Goal: Ask a question

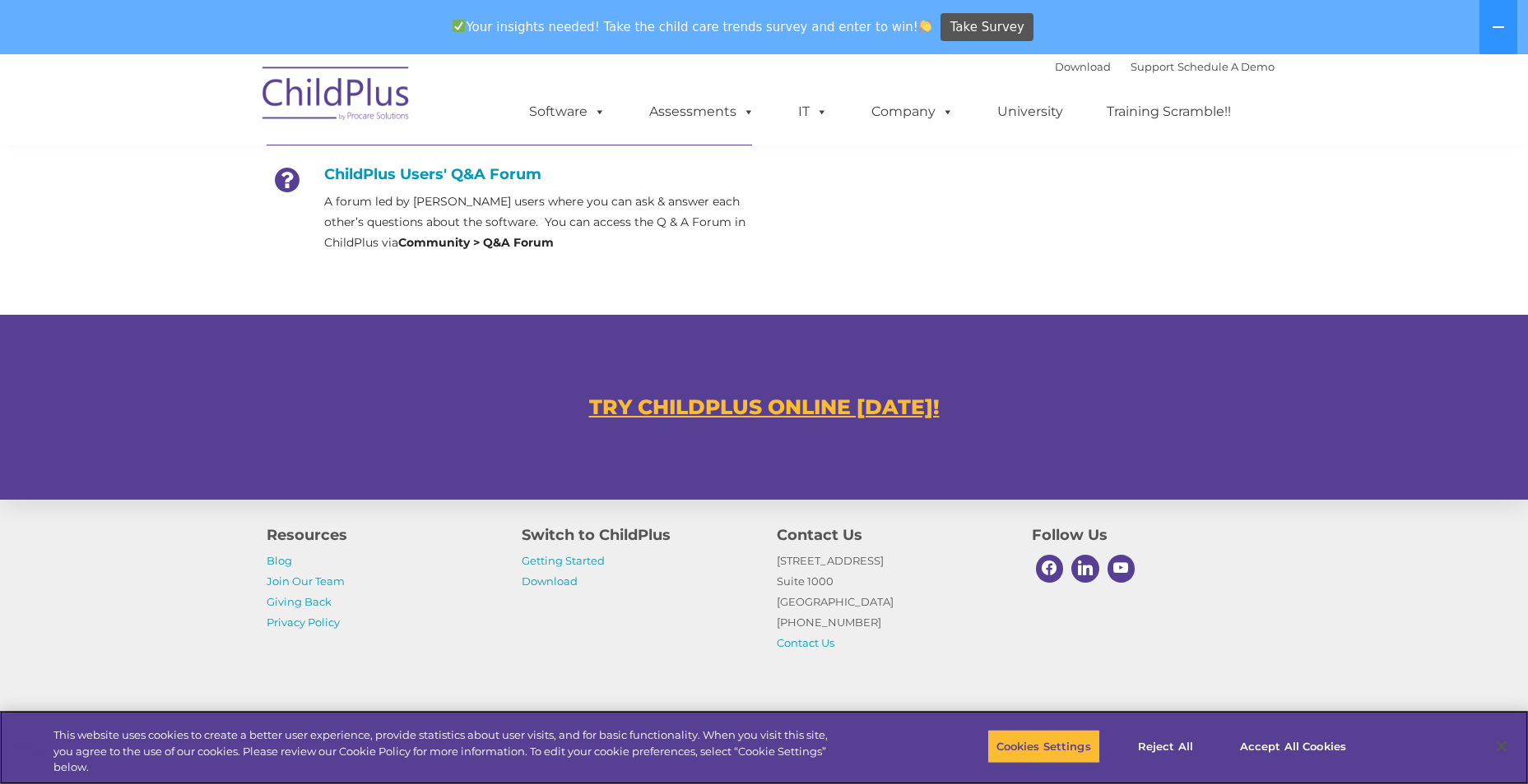
scroll to position [824, 0]
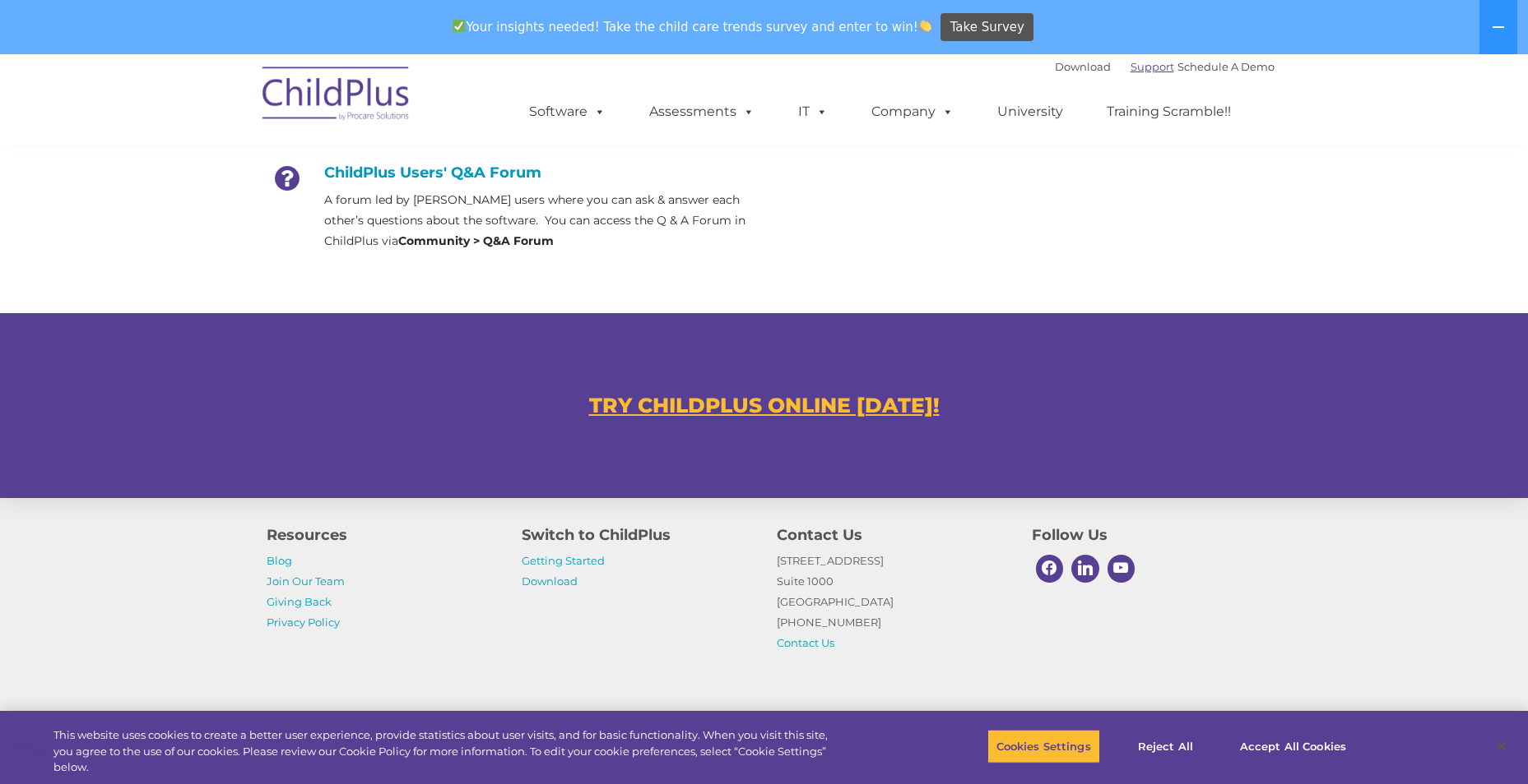
click at [1132, 67] on link "Support" at bounding box center [1152, 66] width 44 height 13
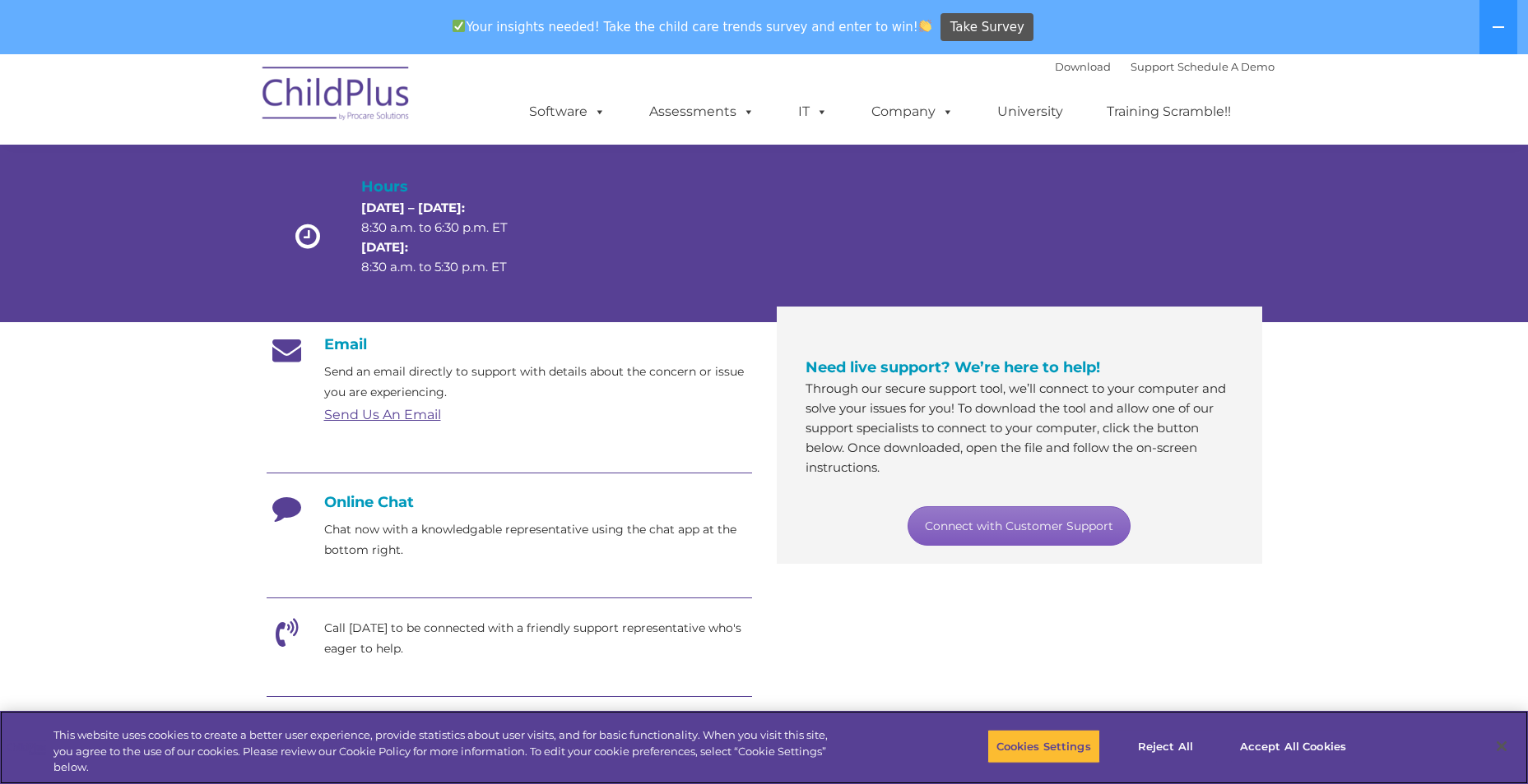
scroll to position [115, 0]
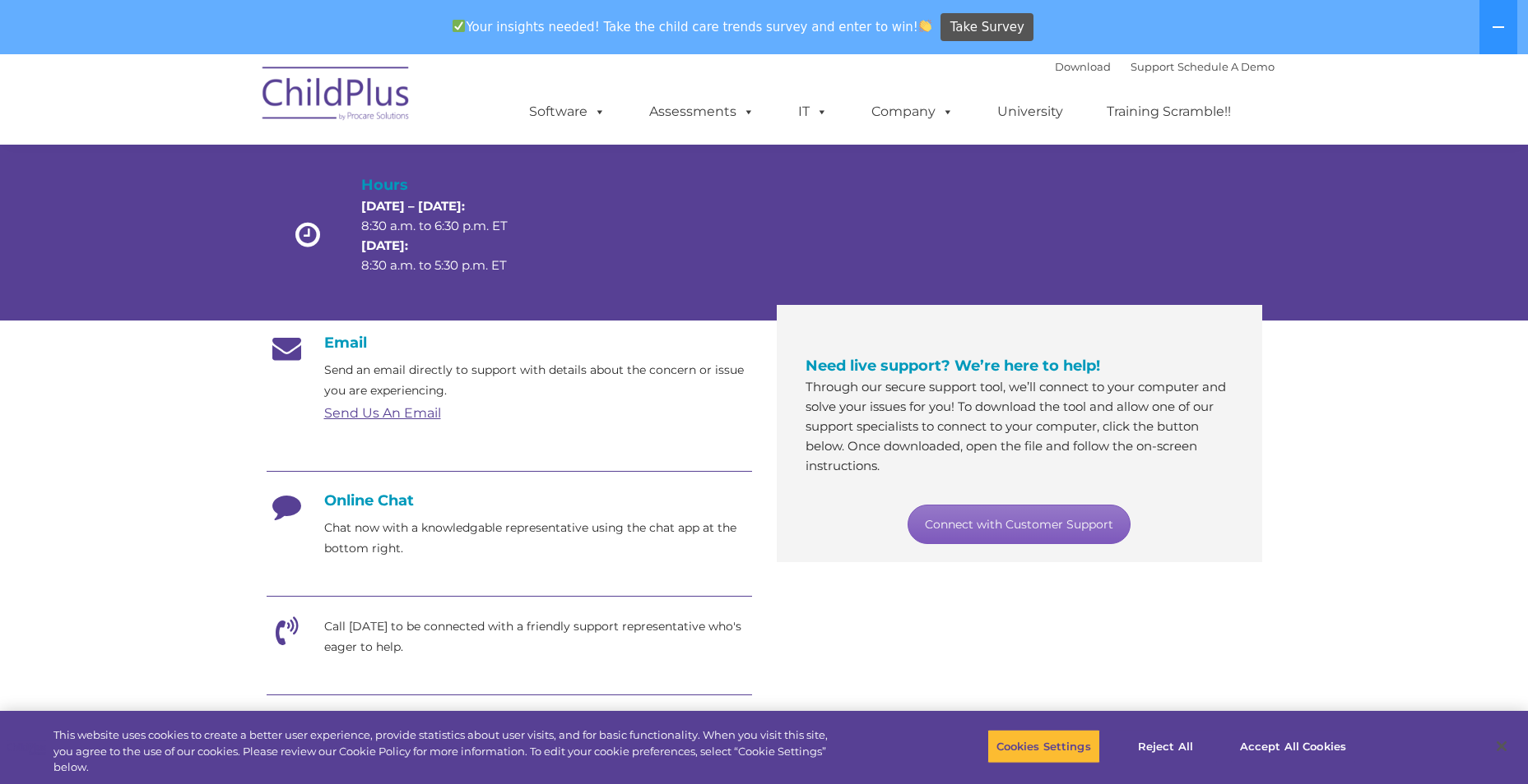
click at [1022, 520] on link "Connect with Customer Support" at bounding box center [1019, 525] width 223 height 40
click at [1446, 256] on div "Customer Support Need help with ChildPlus? We offer many convenient ways to con…" at bounding box center [764, 159] width 1528 height 323
click at [1216, 68] on link "Schedule A Demo" at bounding box center [1225, 66] width 97 height 13
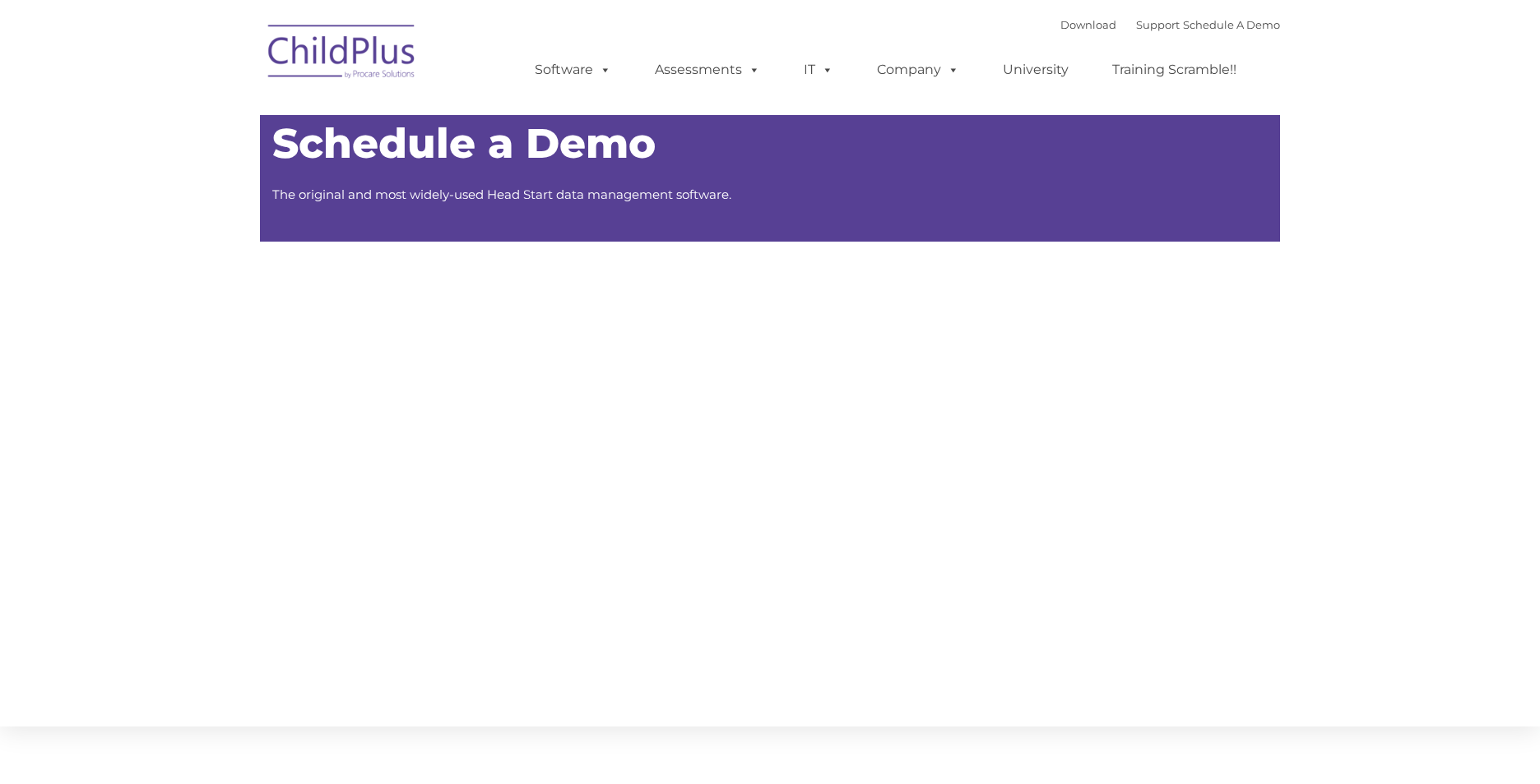
type input ""
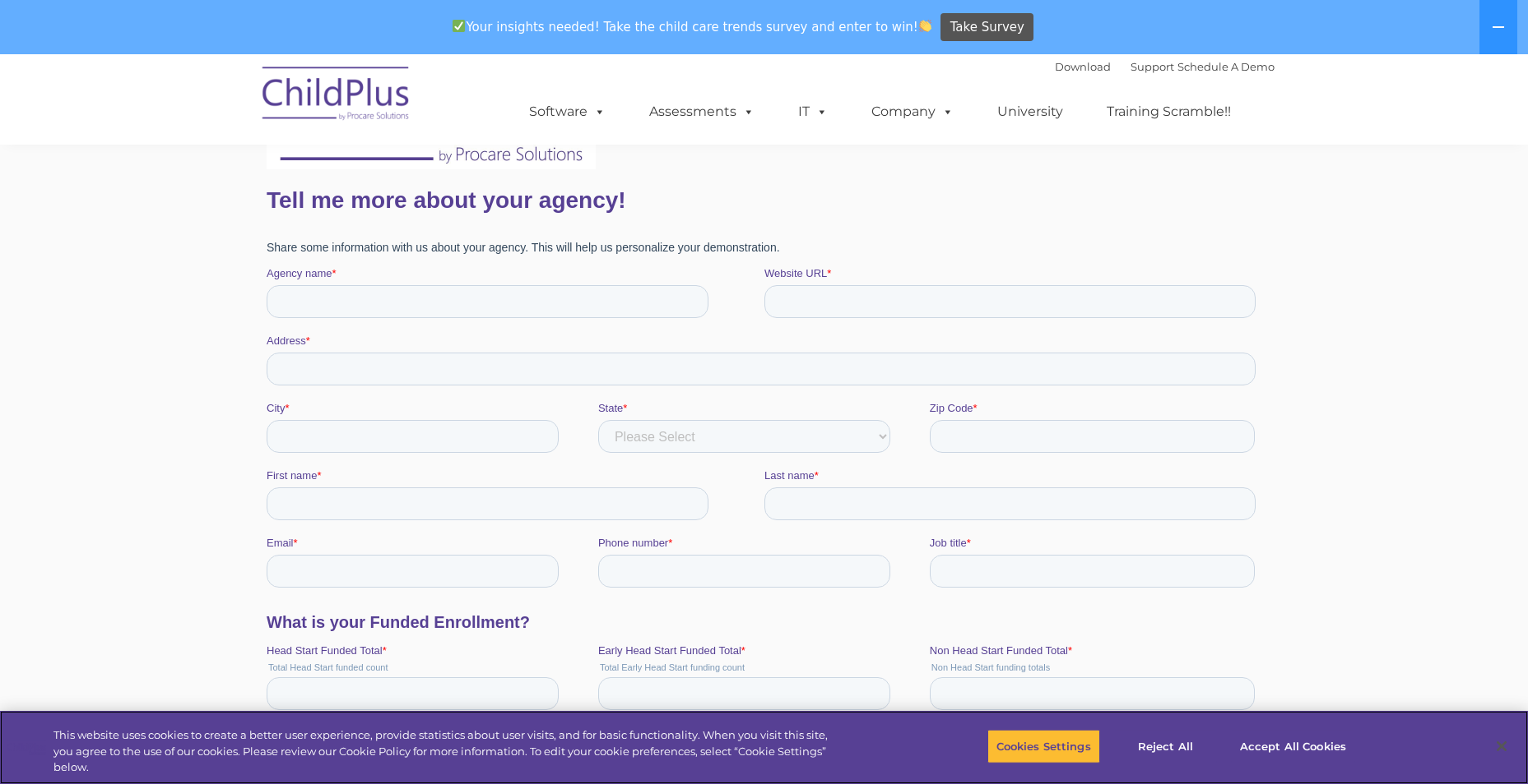
scroll to position [329, 0]
